Goal: Communication & Community: Participate in discussion

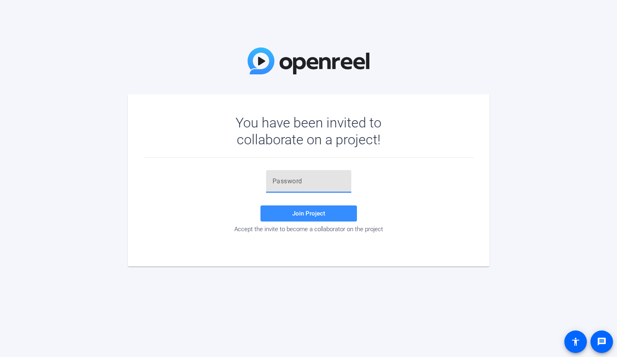
click at [310, 182] on input "text" at bounding box center [309, 182] width 72 height 10
click at [311, 214] on span "Join Project" at bounding box center [308, 213] width 33 height 7
click at [295, 181] on input "F0oL-z" at bounding box center [309, 182] width 72 height 10
type input "F"
click at [288, 182] on input "text" at bounding box center [309, 182] width 72 height 10
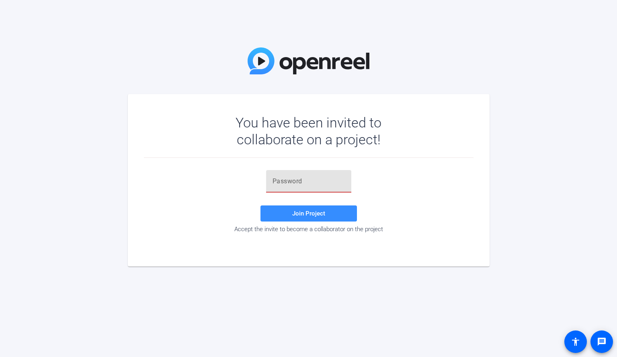
paste input "qHO$B]"
type input "qHO$B]"
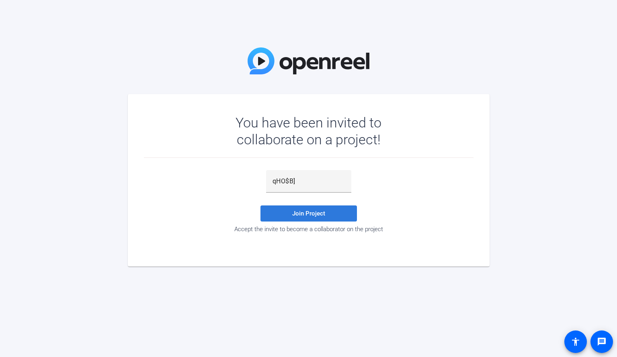
click at [305, 212] on span "Join Project" at bounding box center [308, 213] width 33 height 7
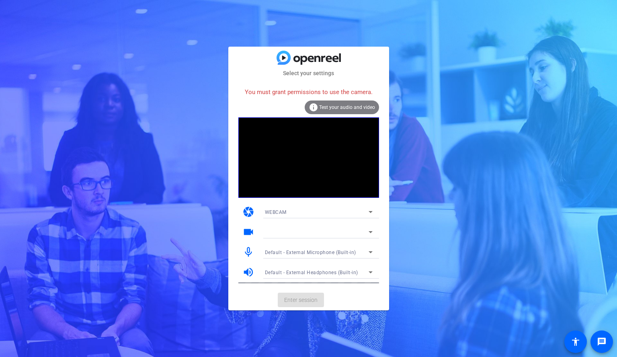
click at [339, 109] on span "Test your audio and video" at bounding box center [347, 108] width 56 height 6
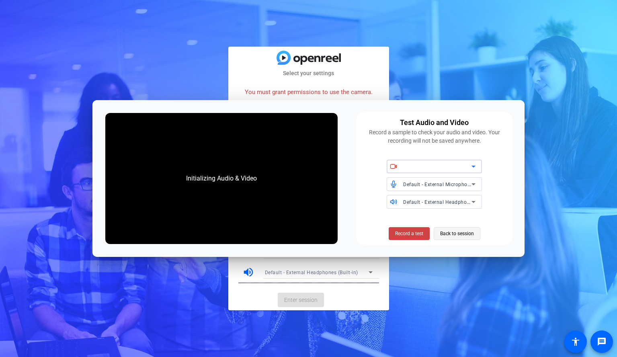
click at [463, 230] on span "Back to session" at bounding box center [457, 233] width 34 height 15
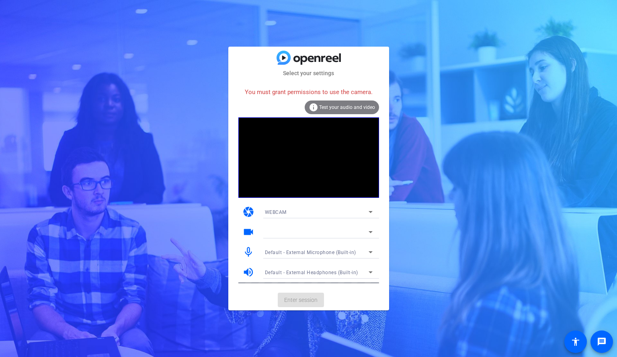
click at [311, 300] on mat-card-actions "Enter session" at bounding box center [308, 300] width 161 height 21
click at [371, 232] on icon at bounding box center [371, 232] width 4 height 2
click at [371, 233] on icon at bounding box center [371, 232] width 10 height 10
click at [371, 234] on icon at bounding box center [371, 232] width 10 height 10
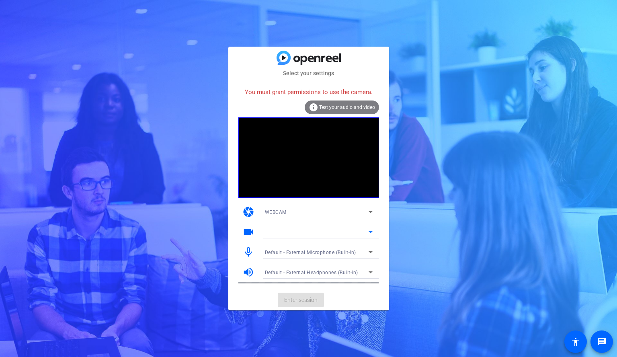
click at [372, 231] on icon at bounding box center [371, 232] width 10 height 10
click at [369, 211] on icon at bounding box center [371, 212] width 10 height 10
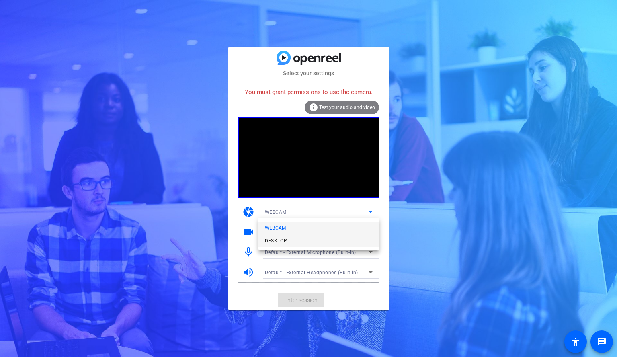
click at [328, 243] on mat-option "DESKTOP" at bounding box center [319, 240] width 121 height 13
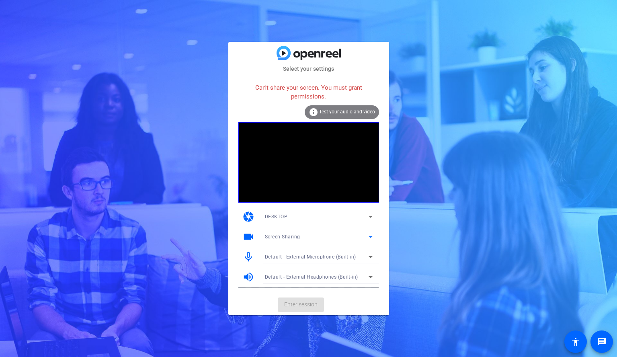
click at [371, 237] on icon at bounding box center [371, 237] width 10 height 10
click at [356, 255] on mat-option "Screen Sharing" at bounding box center [319, 253] width 121 height 13
click at [304, 306] on mat-card-actions "Enter session" at bounding box center [308, 304] width 161 height 21
click at [333, 112] on span "Test your audio and video" at bounding box center [347, 112] width 56 height 6
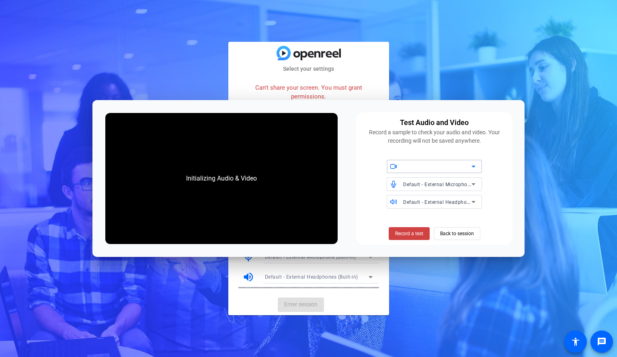
click at [474, 168] on icon at bounding box center [474, 167] width 10 height 10
click at [474, 164] on icon at bounding box center [474, 167] width 10 height 10
click at [454, 235] on span "Back to session" at bounding box center [457, 233] width 34 height 15
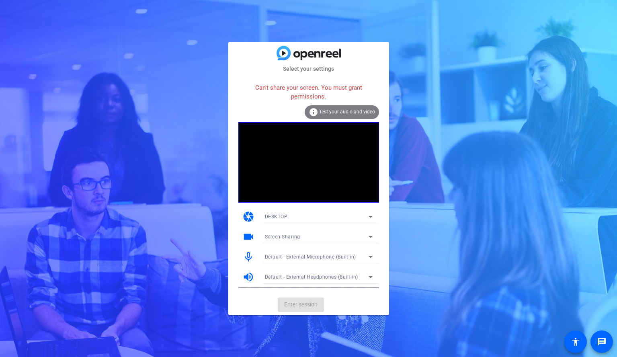
click at [312, 303] on mat-card-actions "Enter session" at bounding box center [308, 304] width 161 height 21
click at [312, 304] on mat-card-actions "Enter session" at bounding box center [308, 304] width 161 height 21
click at [371, 257] on icon at bounding box center [371, 257] width 4 height 2
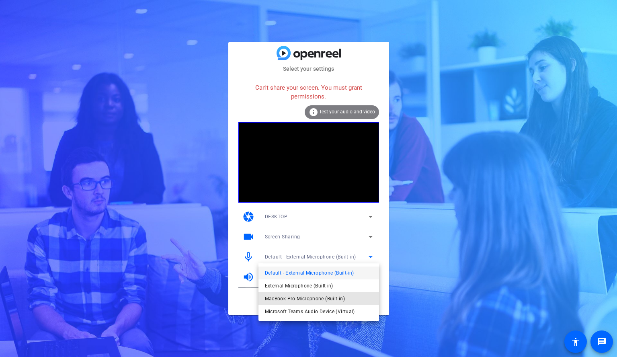
drag, startPoint x: 346, startPoint y: 297, endPoint x: 362, endPoint y: 295, distance: 15.5
click at [346, 297] on mat-option "MacBook Pro Microphone (Built-in)" at bounding box center [319, 298] width 121 height 13
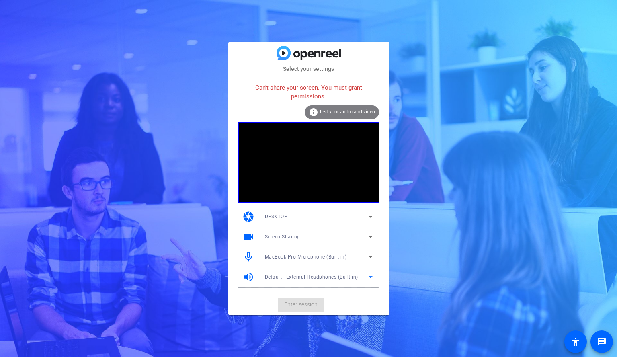
click at [370, 276] on icon at bounding box center [371, 277] width 10 height 10
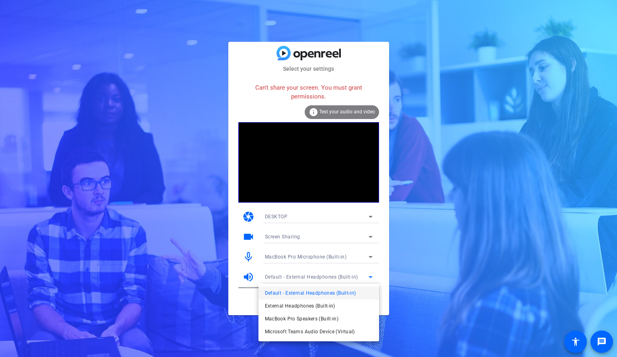
click at [358, 292] on mat-option "Default - External Headphones (Built-in)" at bounding box center [319, 293] width 121 height 13
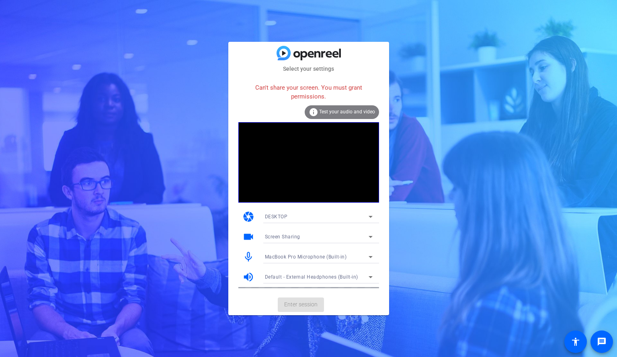
click at [306, 305] on mat-card-actions "Enter session" at bounding box center [308, 304] width 161 height 21
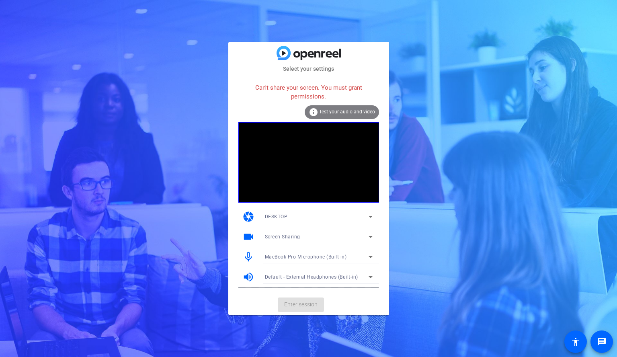
click at [306, 305] on mat-card-actions "Enter session" at bounding box center [308, 304] width 161 height 21
click at [371, 216] on icon at bounding box center [371, 217] width 4 height 2
click at [345, 245] on mat-option "DESKTOP" at bounding box center [319, 245] width 121 height 13
click at [371, 238] on icon at bounding box center [371, 237] width 10 height 10
click at [361, 249] on mat-option "Screen Sharing" at bounding box center [319, 253] width 121 height 13
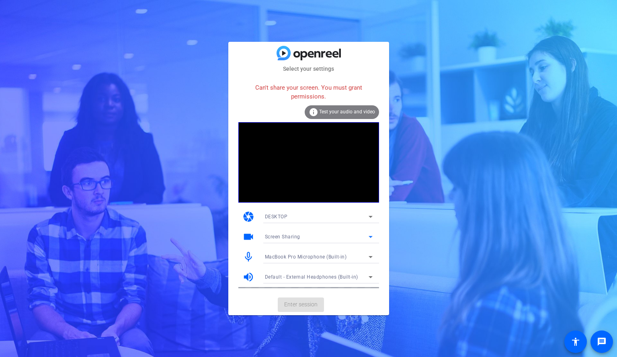
click at [312, 304] on mat-card-actions "Enter session" at bounding box center [308, 304] width 161 height 21
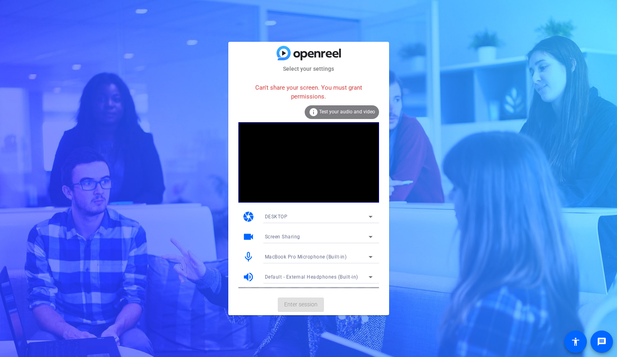
click at [341, 113] on span "Test your audio and video" at bounding box center [347, 112] width 56 height 6
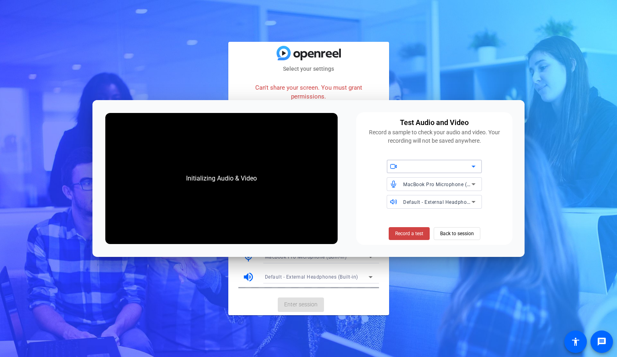
click at [475, 165] on icon at bounding box center [474, 167] width 10 height 10
click at [475, 167] on icon at bounding box center [474, 167] width 10 height 10
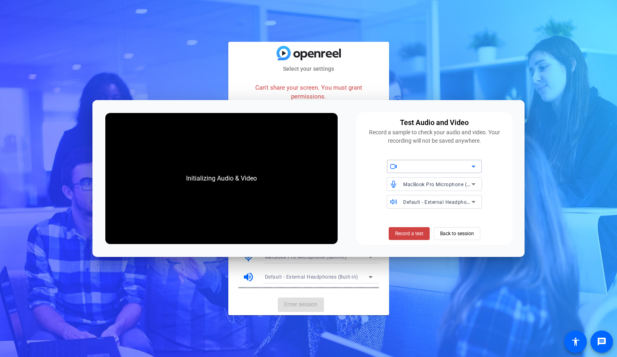
click at [475, 167] on icon at bounding box center [474, 167] width 10 height 10
click at [463, 233] on span "Back to session" at bounding box center [457, 233] width 34 height 15
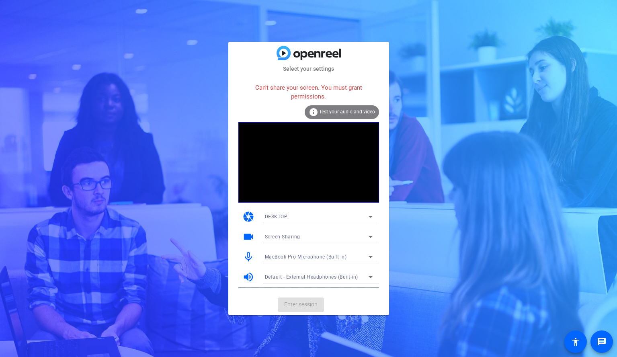
click at [463, 233] on div "Select your settings Can't share your screen. You must grant permissions. info …" at bounding box center [308, 178] width 617 height 357
click at [312, 306] on mat-card-actions "Enter session" at bounding box center [308, 304] width 161 height 21
